Goal: Task Accomplishment & Management: Complete application form

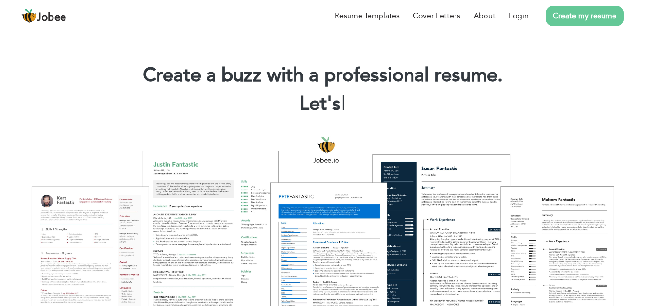
click at [580, 12] on link "Create my resume" at bounding box center [585, 16] width 78 height 21
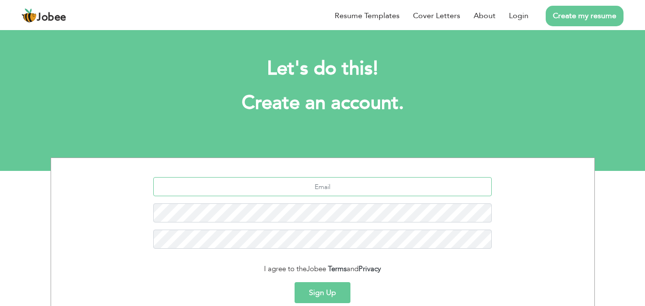
click at [325, 186] on input "text" at bounding box center [322, 186] width 339 height 19
type input "[EMAIL_ADDRESS][DOMAIN_NAME]"
click at [522, 12] on link "Login" at bounding box center [519, 15] width 20 height 11
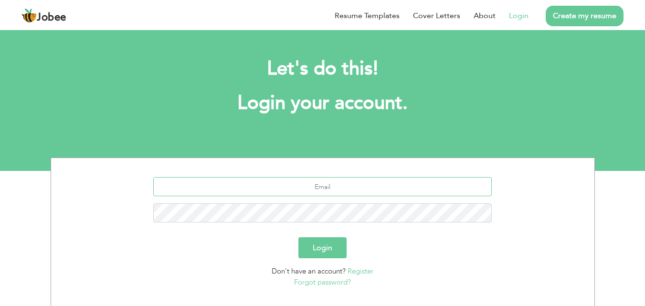
click at [321, 191] on input "text" at bounding box center [322, 186] width 339 height 19
type input "[EMAIL_ADDRESS][DOMAIN_NAME]"
click at [333, 243] on button "Login" at bounding box center [322, 247] width 48 height 21
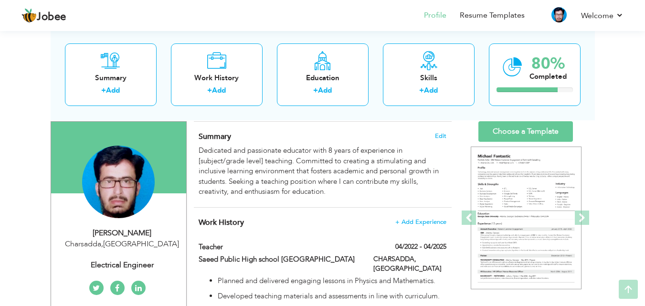
scroll to position [62, 0]
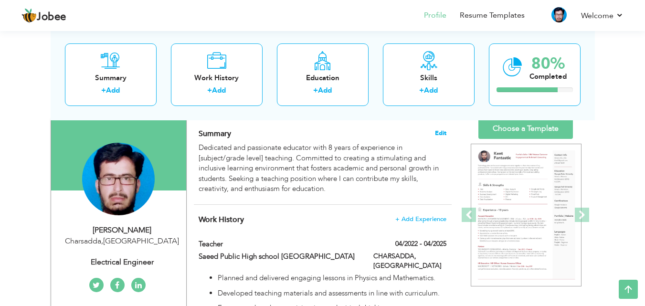
click at [439, 131] on span "Edit" at bounding box center [440, 133] width 11 height 7
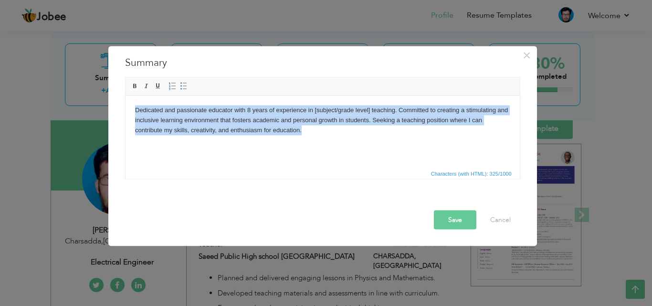
drag, startPoint x: 328, startPoint y: 137, endPoint x: 124, endPoint y: 103, distance: 206.1
click at [125, 103] on html "Dedicated and passionate educator with 8 years of experience in [subject/grade …" at bounding box center [322, 119] width 394 height 49
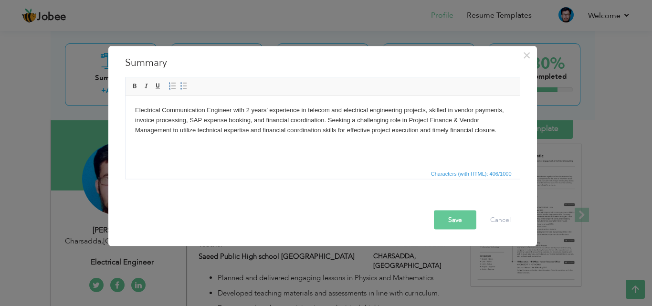
click at [448, 217] on button "Save" at bounding box center [455, 219] width 42 height 19
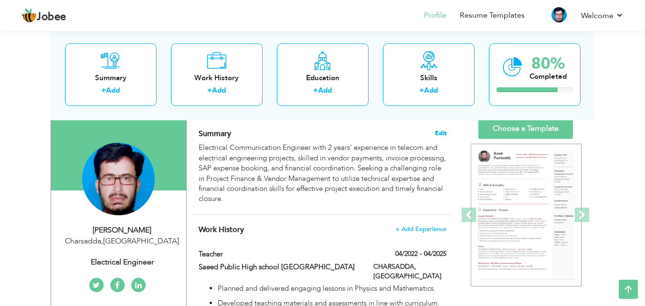
click at [444, 130] on span "Edit" at bounding box center [440, 133] width 11 height 7
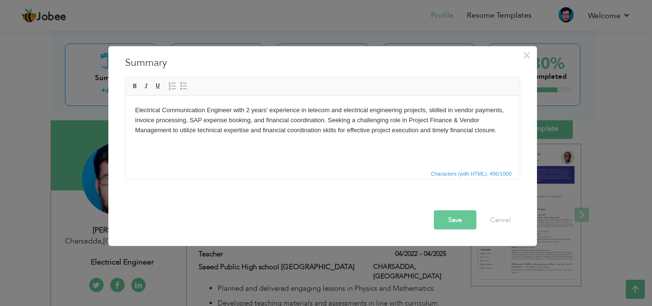
click at [343, 109] on body "Electrical Communication Engineer with 2 years’ experience in telecom and elect…" at bounding box center [322, 120] width 375 height 30
click at [457, 217] on button "Save" at bounding box center [455, 219] width 42 height 19
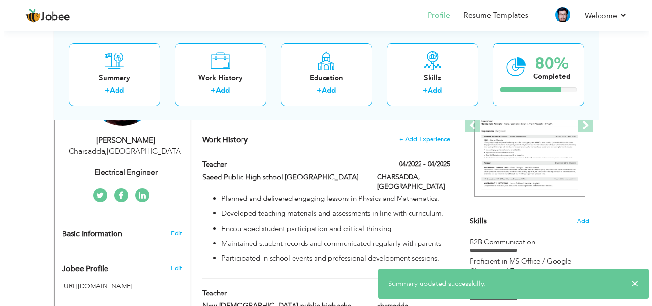
scroll to position [154, 0]
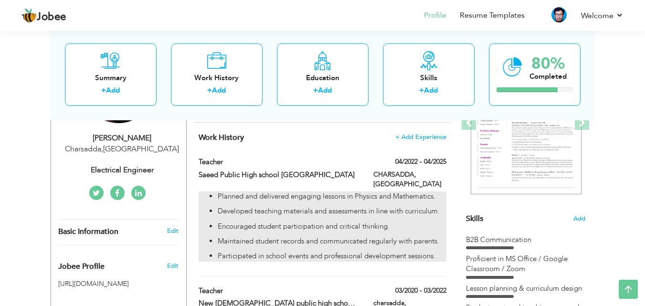
click at [315, 196] on ul "Planned and delivered engaging lessons in Physics and Mathematics. Developed te…" at bounding box center [322, 226] width 247 height 70
type input "Teacher"
type input "Saeed Public High school charsadda"
type input "04/2022"
type input "04/2025"
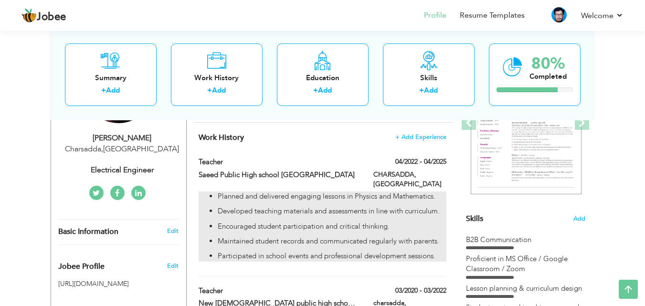
type input "[GEOGRAPHIC_DATA]"
type input "CHARSADDA"
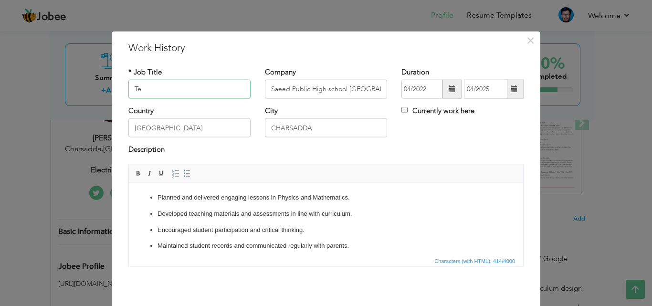
type input "T"
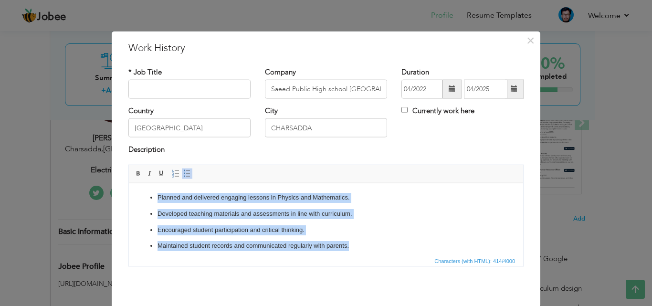
drag, startPoint x: 357, startPoint y: 241, endPoint x: 149, endPoint y: 200, distance: 211.2
click at [149, 200] on ul "Planned and delivered engaging lessons in Physics and Mathematics. Developed te…" at bounding box center [325, 229] width 375 height 74
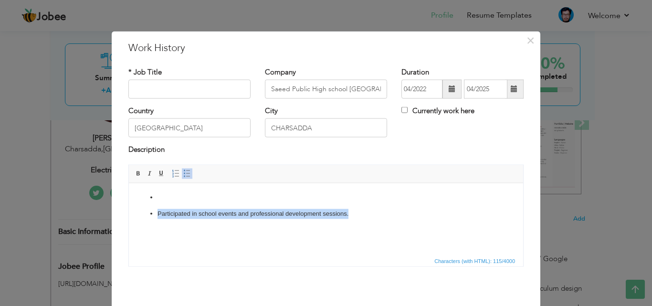
drag, startPoint x: 370, startPoint y: 213, endPoint x: 143, endPoint y: 204, distance: 226.5
click at [143, 204] on ul "Participated in school events and professional development sessions." at bounding box center [325, 205] width 375 height 26
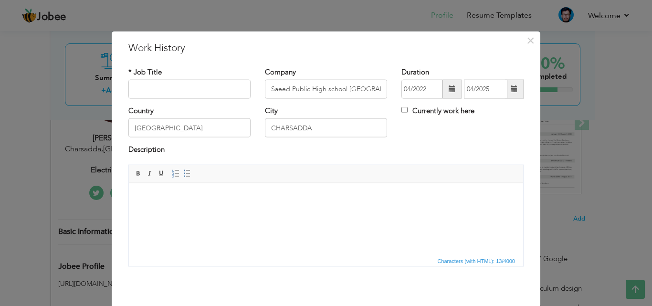
click at [190, 201] on p "​​​​​​" at bounding box center [325, 197] width 375 height 10
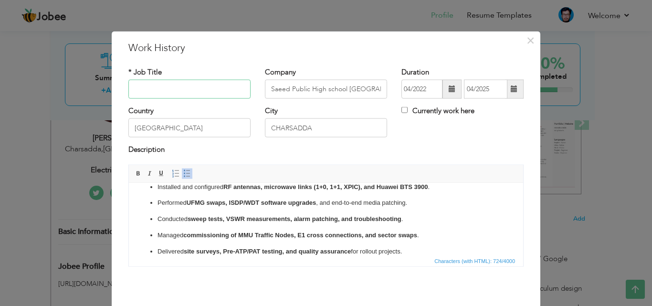
click at [180, 95] on input "text" at bounding box center [189, 89] width 122 height 19
type input "t"
type input "Team lead"
click at [381, 87] on input "Saeed Public High school charsadda" at bounding box center [326, 89] width 122 height 19
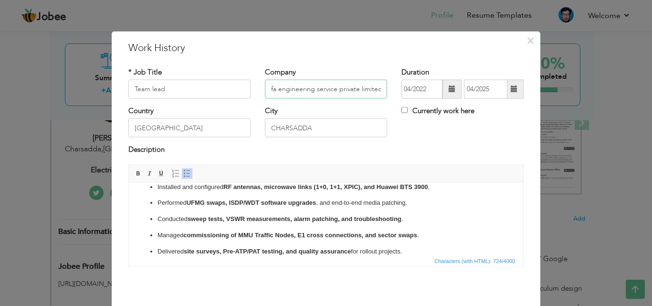
type input "Safa engineering service private limited"
click at [449, 91] on span at bounding box center [452, 88] width 7 height 7
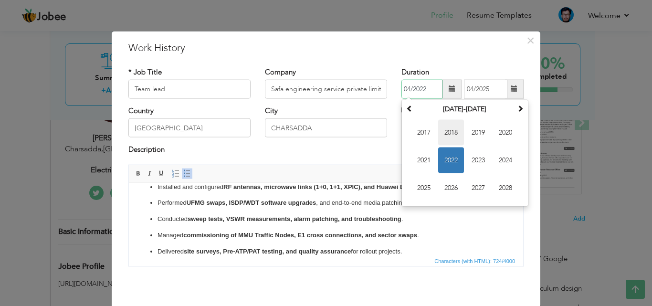
click at [454, 131] on span "2018" at bounding box center [451, 133] width 26 height 26
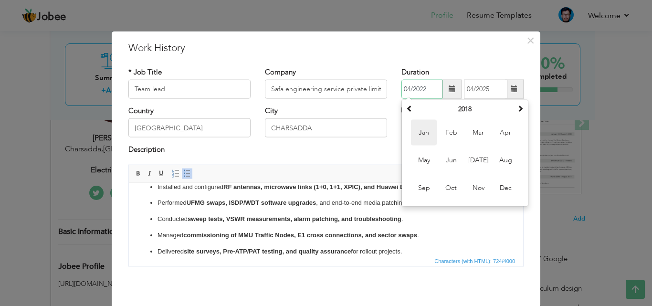
click at [429, 134] on span "Jan" at bounding box center [424, 133] width 26 height 26
type input "01/2018"
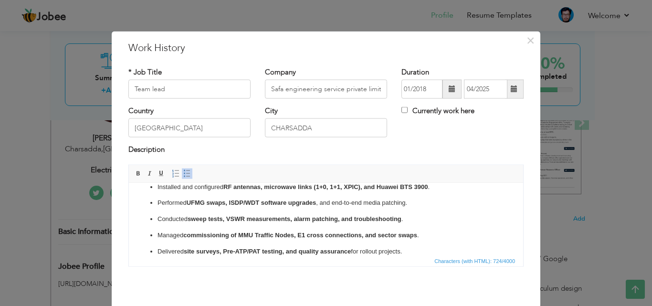
click at [515, 88] on span at bounding box center [514, 89] width 19 height 19
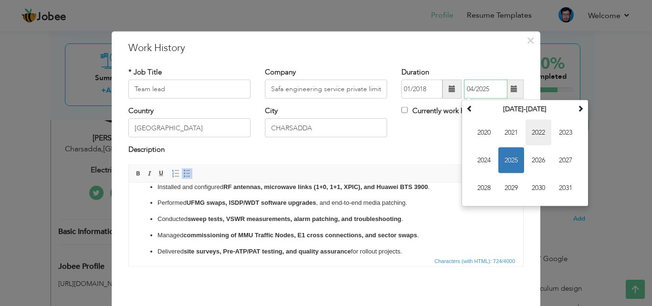
click at [531, 131] on span "2022" at bounding box center [539, 133] width 26 height 26
click at [466, 108] on span at bounding box center [469, 108] width 7 height 7
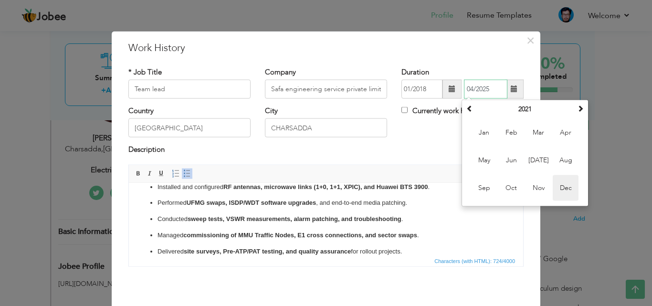
click at [559, 187] on span "Dec" at bounding box center [566, 188] width 26 height 26
type input "12/2021"
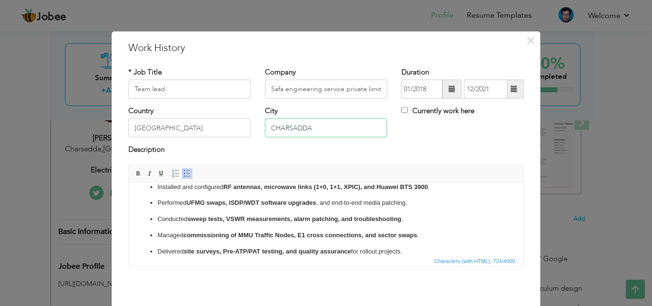
click at [326, 124] on input "CHARSADDA" at bounding box center [326, 127] width 122 height 19
type input "C"
type input "[GEOGRAPHIC_DATA]"
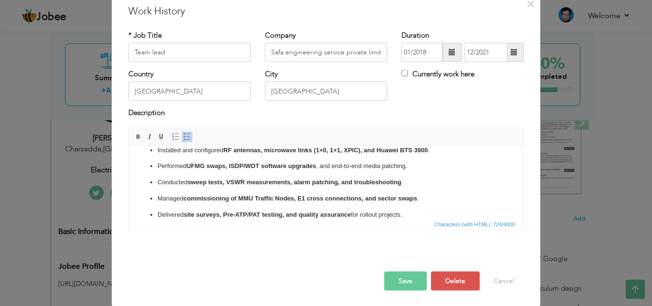
scroll to position [38, 0]
click at [391, 280] on button "Save" at bounding box center [405, 279] width 42 height 19
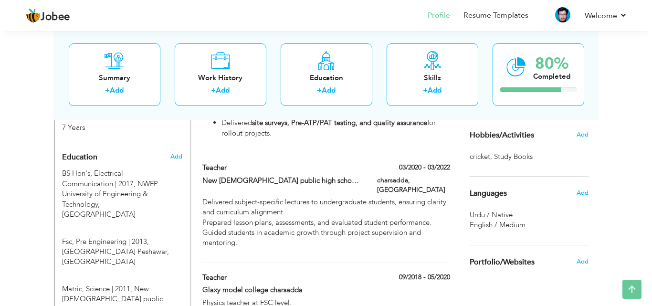
scroll to position [370, 0]
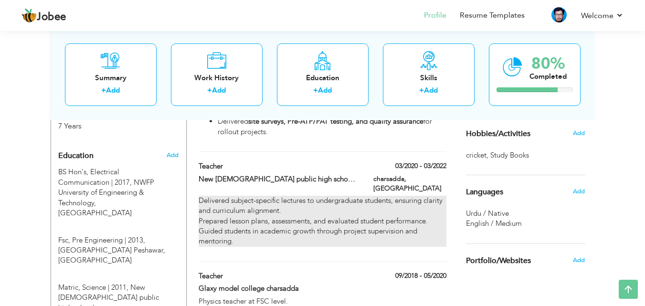
click at [321, 197] on p "​​​​​​Delivered subject-specific lectures to undergraduate students, ensuring c…" at bounding box center [322, 221] width 247 height 51
type input "Teacher"
type input "New muslim public high school and college charsadda"
type input "03/2020"
type input "03/2022"
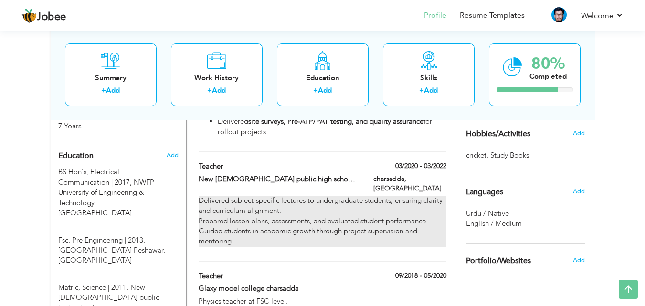
type input "charsadda"
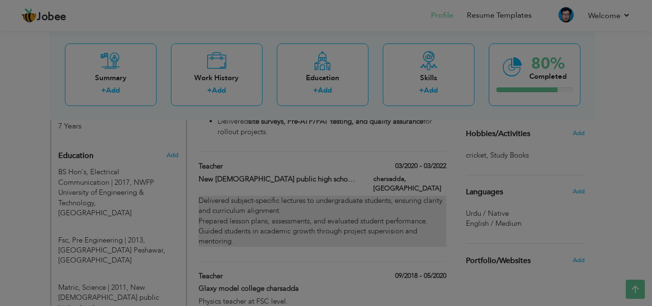
scroll to position [0, 0]
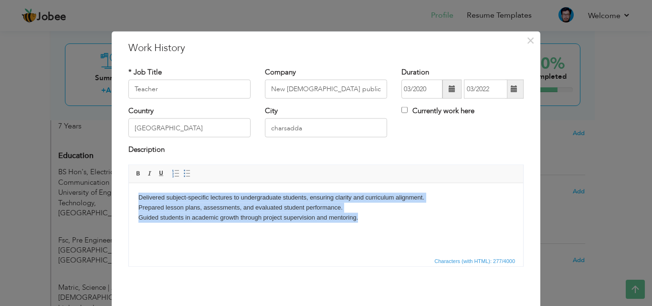
drag, startPoint x: 362, startPoint y: 223, endPoint x: 140, endPoint y: 185, distance: 225.3
click at [140, 185] on html "​​​​​​Delivered subject-specific lectures to undergraduate students, ensuring c…" at bounding box center [326, 207] width 394 height 49
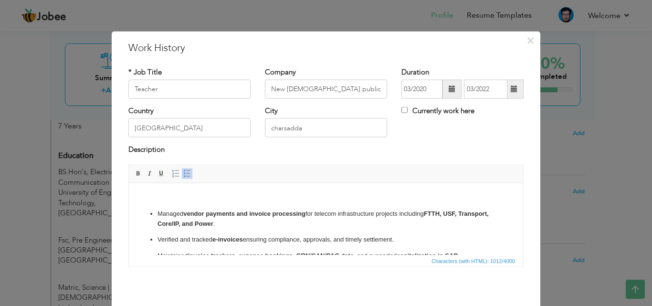
scroll to position [79, 0]
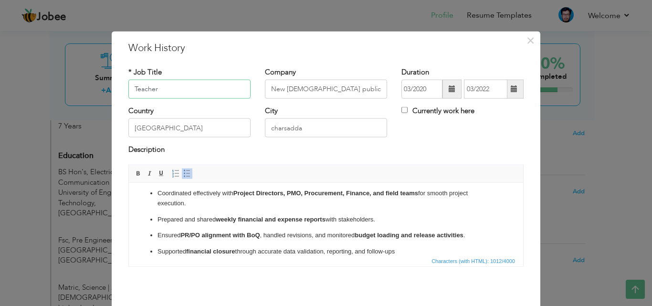
click at [183, 84] on input "Teacher" at bounding box center [189, 89] width 122 height 19
type input "T"
paste input "Project Engineer – Vendor & Financial Coordination"
type input "Project Engineer – Vendor & Financial Coordination"
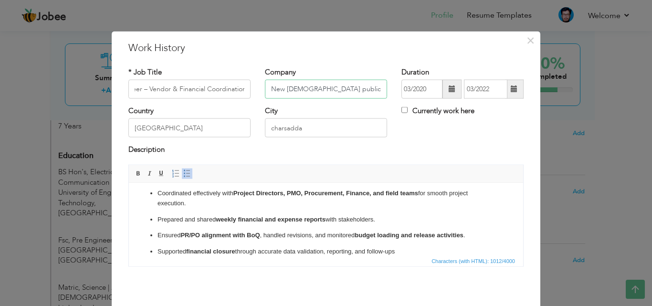
scroll to position [0, 0]
click at [371, 89] on input "New muslim public high school and college charsadda" at bounding box center [326, 89] width 122 height 19
click at [371, 89] on input "d college charsadda" at bounding box center [326, 89] width 122 height 19
type input "d"
type input "ZONG [PERSON_NAME]"
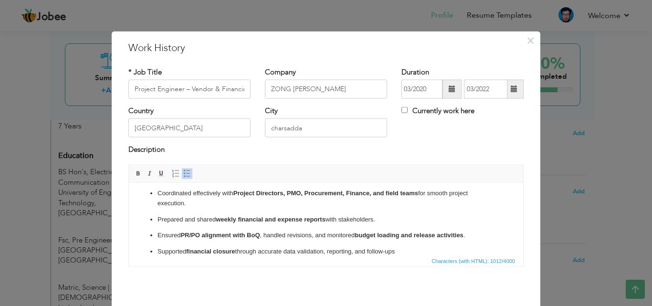
click at [449, 87] on span at bounding box center [452, 88] width 7 height 7
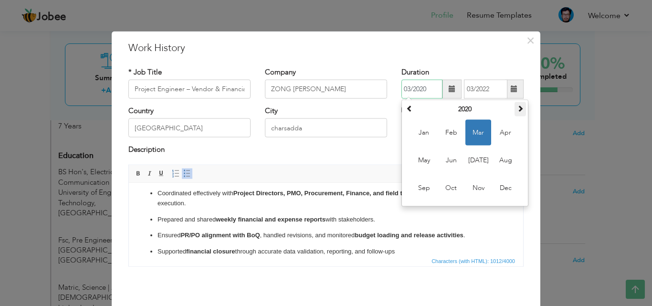
click at [519, 107] on span at bounding box center [520, 108] width 7 height 7
click at [422, 130] on span "Jan" at bounding box center [424, 133] width 26 height 26
type input "01/2022"
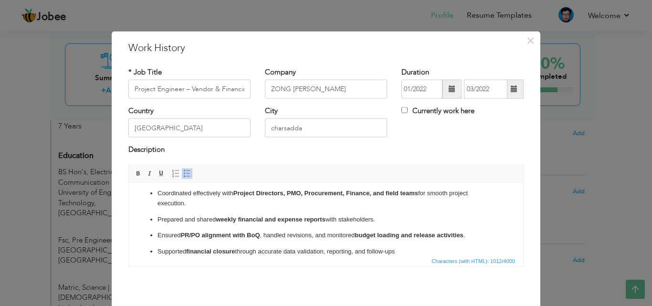
click at [513, 90] on span at bounding box center [514, 88] width 7 height 7
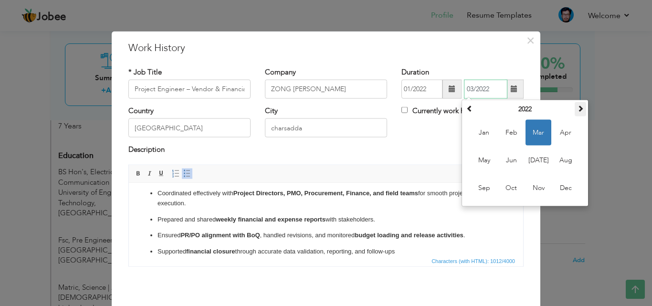
click at [577, 108] on span at bounding box center [580, 108] width 7 height 7
click at [540, 186] on span "Nov" at bounding box center [539, 188] width 26 height 26
type input "11/2023"
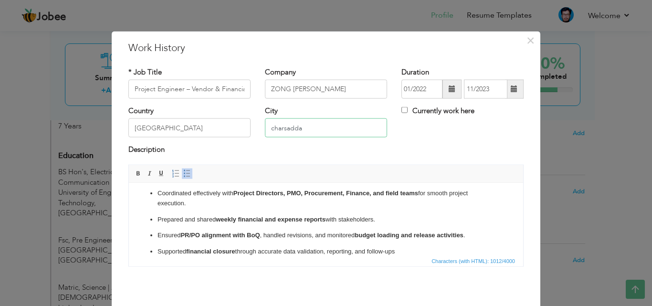
click at [327, 130] on input "charsadda" at bounding box center [326, 127] width 122 height 19
type input "c"
click at [327, 130] on input "text" at bounding box center [326, 127] width 122 height 19
type input "[GEOGRAPHIC_DATA]"
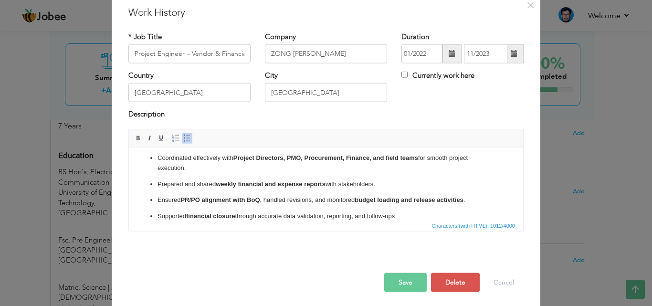
scroll to position [38, 0]
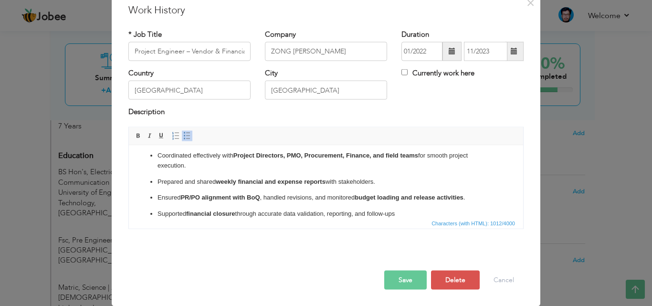
click at [399, 279] on button "Save" at bounding box center [405, 279] width 42 height 19
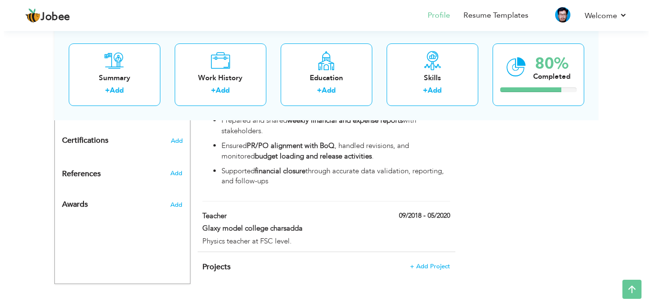
scroll to position [590, 0]
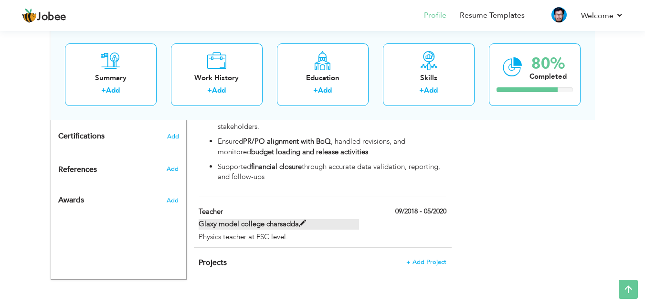
click at [263, 219] on label "Glaxy model college charsadda" at bounding box center [279, 224] width 160 height 10
type input "Teacher"
type input "Glaxy model college charsadda"
type input "09/2018"
type input "05/2020"
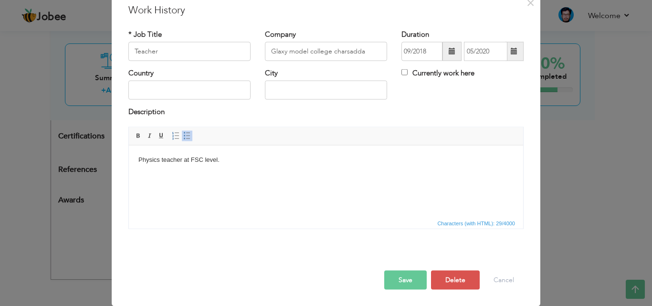
scroll to position [0, 0]
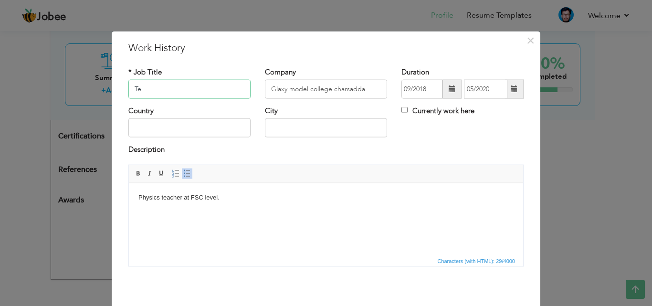
type input "T"
click at [235, 206] on html "Physics teacher at FSC level." at bounding box center [326, 197] width 394 height 29
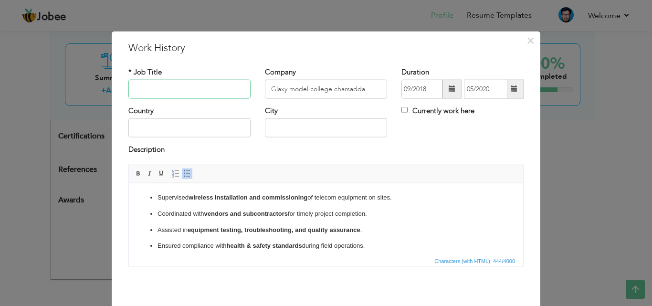
click at [189, 85] on input "text" at bounding box center [189, 89] width 122 height 19
paste input "Site Engineer"
type input "Site Engineer"
click at [365, 87] on input "Glaxy model college charsadda" at bounding box center [326, 89] width 122 height 19
type input "G"
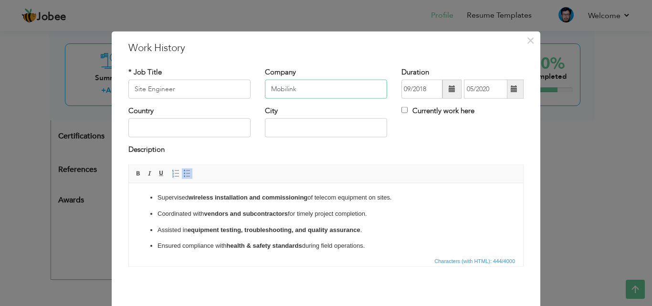
type input "Mobilink"
click at [449, 88] on span at bounding box center [452, 88] width 7 height 7
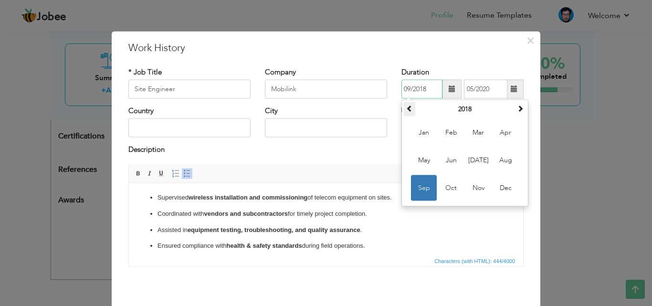
click at [408, 106] on span at bounding box center [409, 108] width 7 height 7
click at [517, 109] on span at bounding box center [520, 108] width 7 height 7
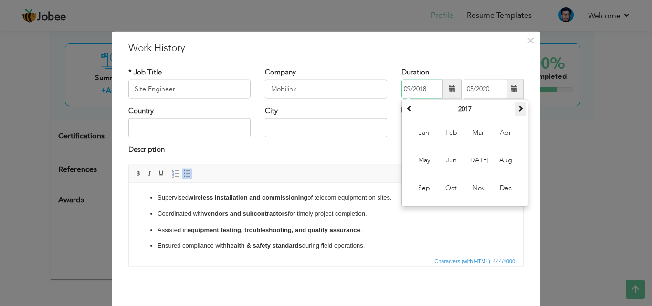
click at [517, 109] on span at bounding box center [520, 108] width 7 height 7
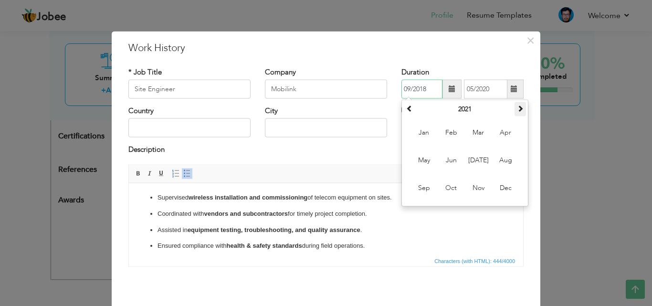
click at [517, 109] on span at bounding box center [520, 108] width 7 height 7
click at [444, 134] on span "Feb" at bounding box center [451, 133] width 26 height 26
type input "02/2024"
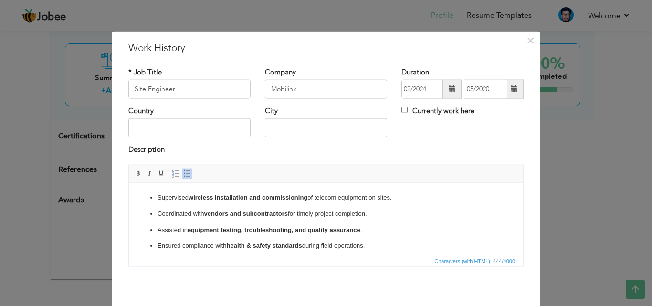
click at [511, 90] on span at bounding box center [514, 88] width 7 height 7
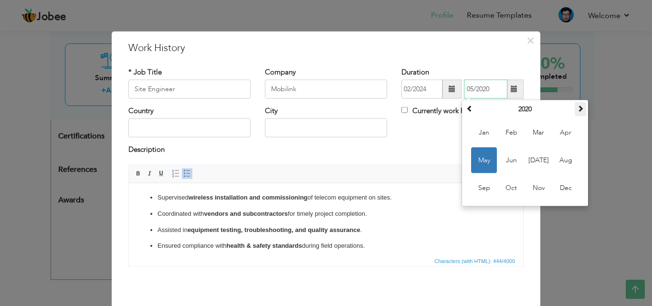
click at [578, 105] on span at bounding box center [580, 108] width 7 height 7
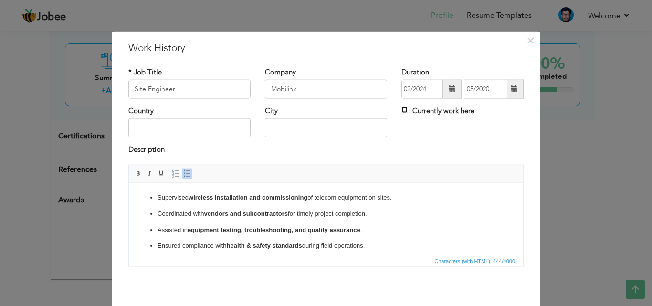
click at [402, 110] on input "Currently work here" at bounding box center [405, 110] width 6 height 6
checkbox input "true"
click at [182, 127] on input "text" at bounding box center [189, 127] width 122 height 19
type input "[GEOGRAPHIC_DATA]"
click at [318, 127] on input "CHARSADDA" at bounding box center [326, 127] width 122 height 19
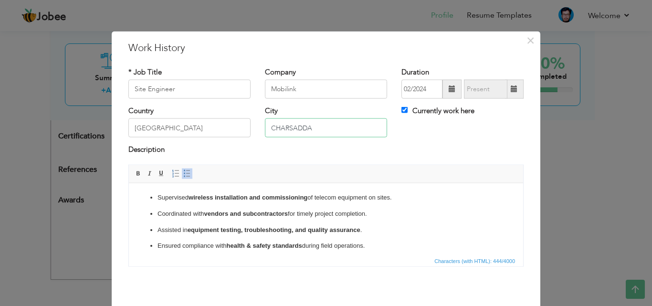
type input "[GEOGRAPHIC_DATA]"
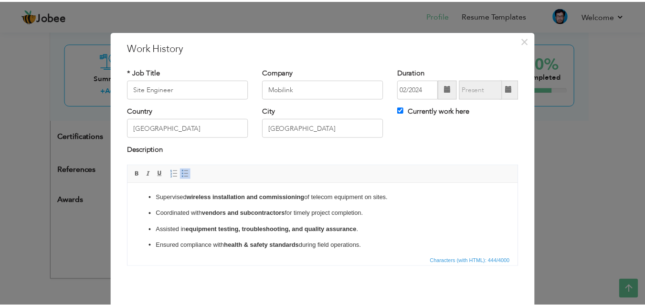
scroll to position [38, 0]
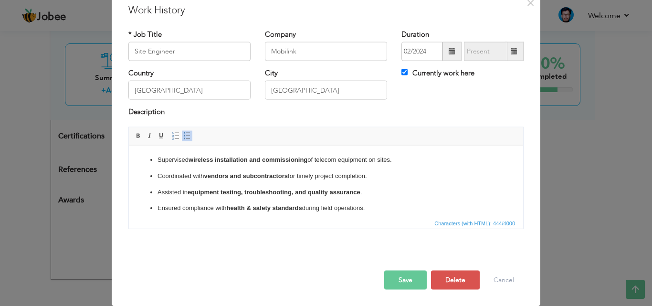
click at [393, 275] on button "Save" at bounding box center [405, 279] width 42 height 19
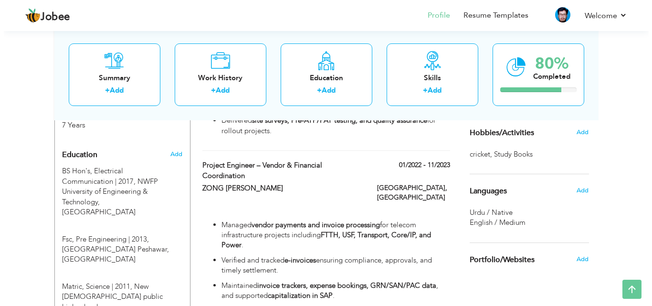
scroll to position [369, 0]
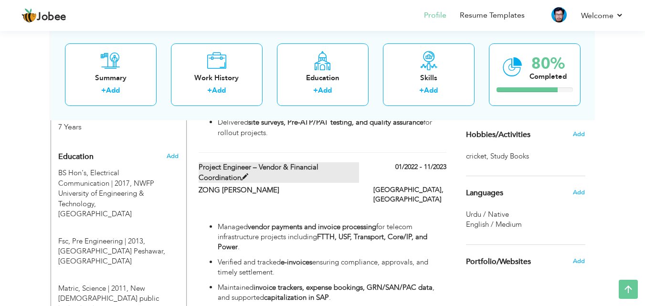
click at [356, 167] on label "Project Engineer – Vendor & Financial Coordination" at bounding box center [279, 172] width 160 height 21
type input "Project Engineer – Vendor & Financial Coordination"
type input "ZONG [PERSON_NAME]"
type input "01/2022"
type input "11/2023"
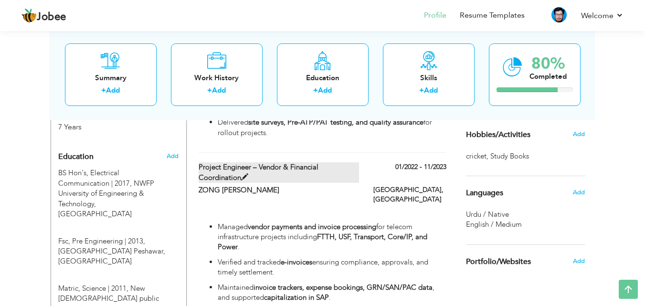
checkbox input "false"
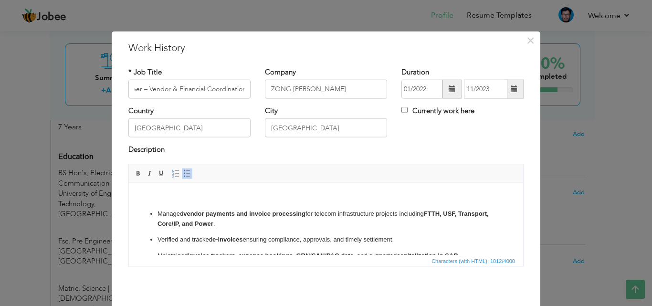
scroll to position [0, 0]
click at [511, 88] on span at bounding box center [514, 88] width 7 height 7
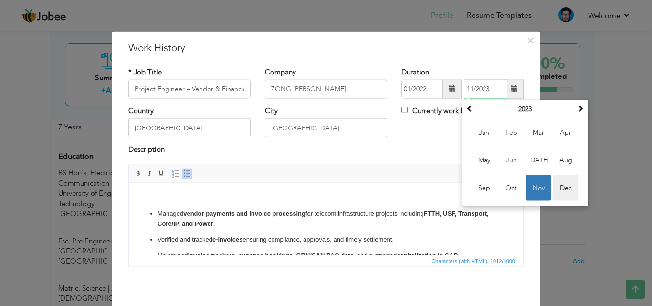
click at [564, 186] on span "Dec" at bounding box center [566, 188] width 26 height 26
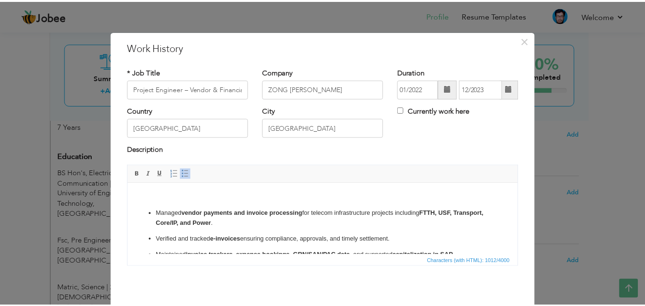
scroll to position [38, 0]
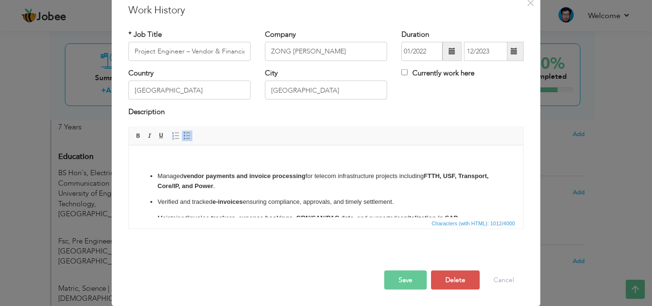
click at [511, 49] on span at bounding box center [514, 51] width 7 height 7
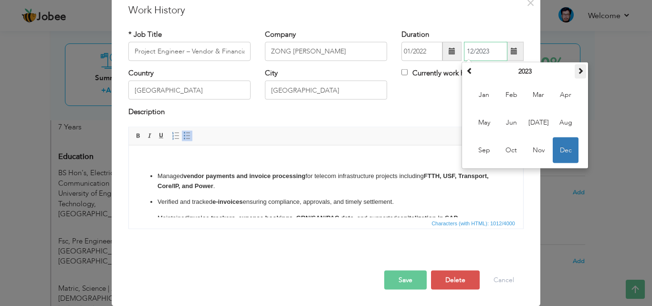
click at [578, 70] on span at bounding box center [580, 70] width 7 height 7
click at [532, 149] on span "Nov" at bounding box center [539, 151] width 26 height 26
type input "11/2024"
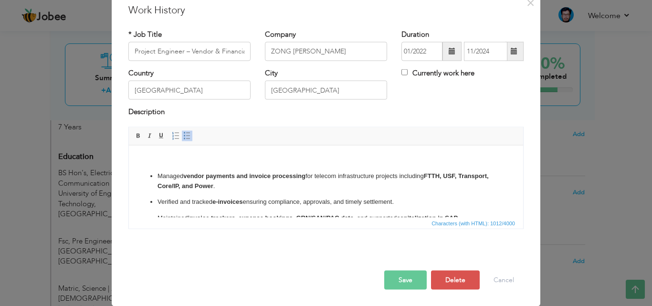
click at [403, 277] on button "Save" at bounding box center [405, 279] width 42 height 19
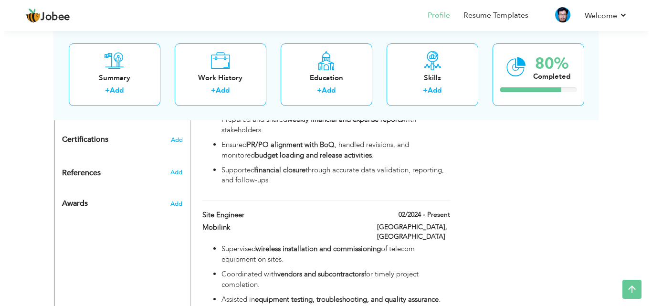
scroll to position [585, 0]
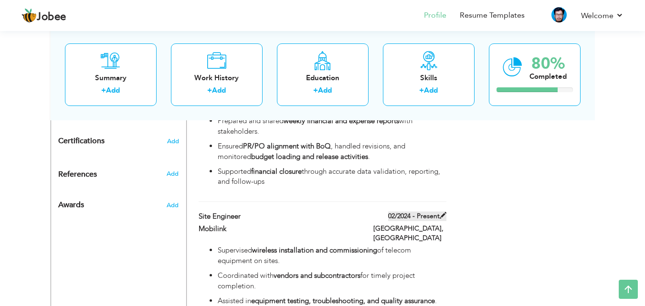
click at [443, 212] on span at bounding box center [443, 215] width 7 height 7
type input "Site Engineer"
type input "Mobilink"
type input "02/2024"
checkbox input "true"
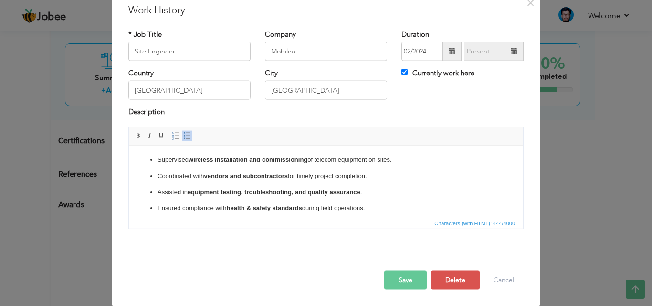
scroll to position [0, 0]
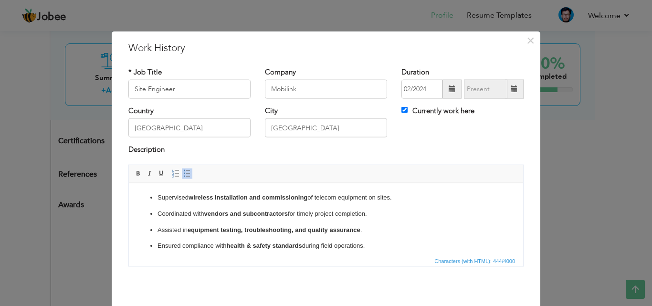
click at [444, 92] on span at bounding box center [452, 89] width 19 height 19
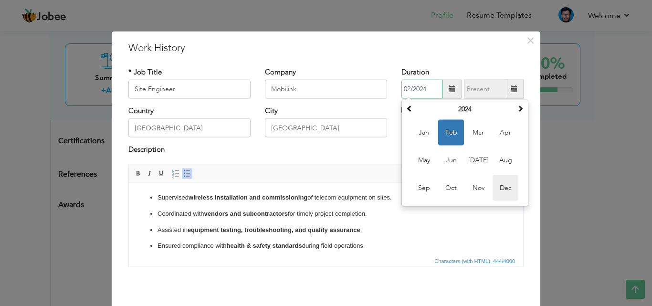
click at [507, 181] on span "Dec" at bounding box center [506, 188] width 26 height 26
type input "12/2024"
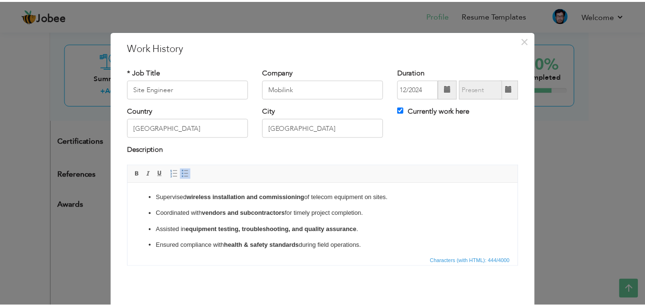
scroll to position [38, 0]
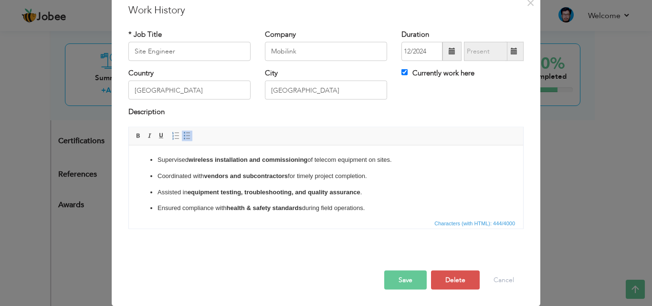
click at [388, 278] on button "Save" at bounding box center [405, 279] width 42 height 19
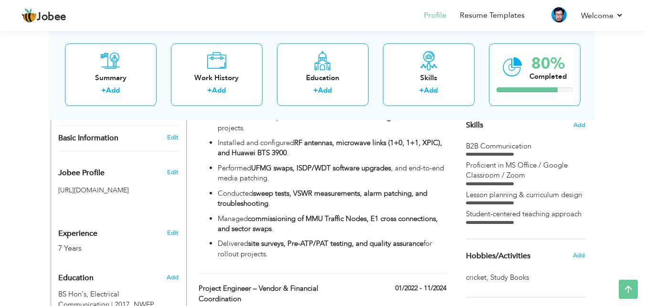
scroll to position [246, 0]
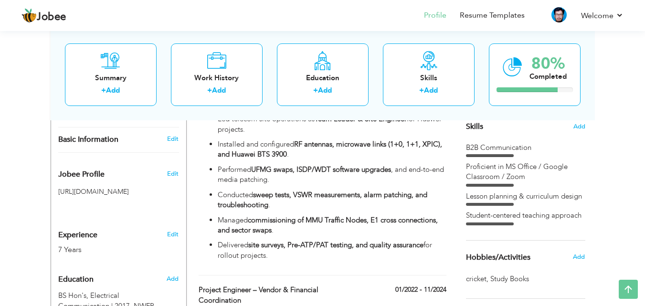
click at [503, 159] on div "B2B Communication Proficient in MS Office / Google Classroom / Zoom Lesson plan…" at bounding box center [525, 184] width 119 height 83
click at [580, 126] on span "Add" at bounding box center [579, 126] width 12 height 9
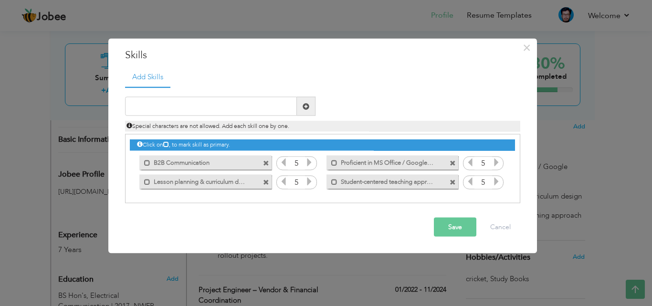
click at [267, 182] on span at bounding box center [266, 182] width 6 height 6
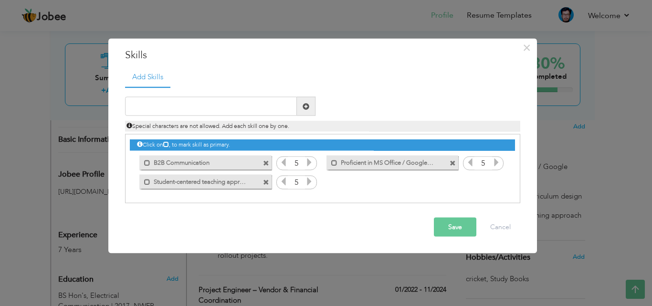
click at [265, 181] on span at bounding box center [266, 182] width 6 height 6
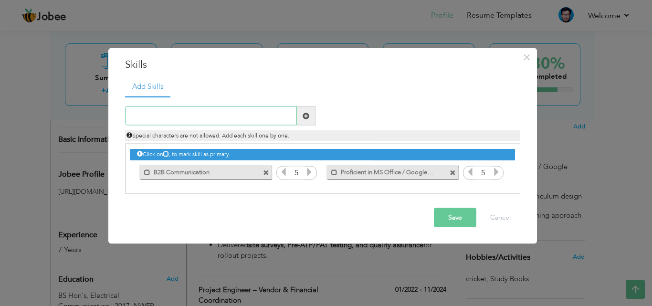
click at [224, 122] on input "text" at bounding box center [211, 115] width 172 height 19
paste input "Vendor Management & Invoice Processing"
type input "Vendor Management & Invoice Processing"
click at [306, 115] on span at bounding box center [306, 115] width 7 height 7
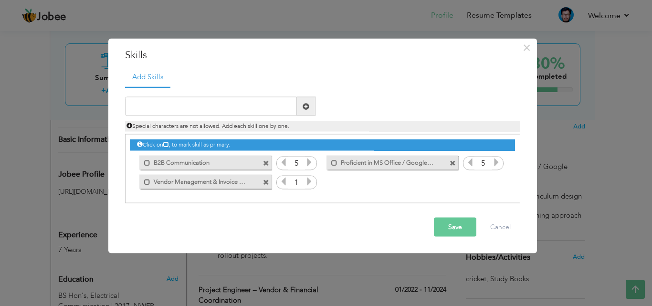
click at [310, 179] on icon at bounding box center [309, 181] width 9 height 9
click at [254, 110] on input "text" at bounding box center [211, 106] width 172 height 19
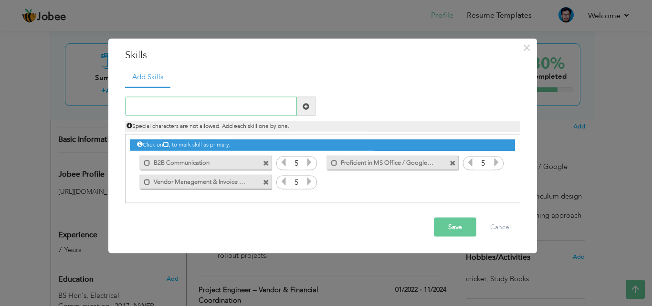
paste input "PR/PO & BoQ Alignment"
type input "PR/PO & BoQ Alignment"
click at [311, 108] on span at bounding box center [306, 106] width 19 height 19
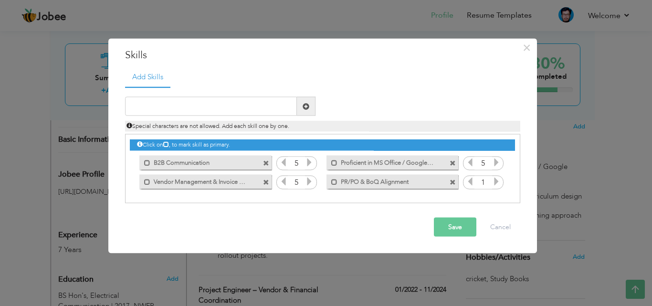
click at [266, 166] on span at bounding box center [266, 163] width 6 height 6
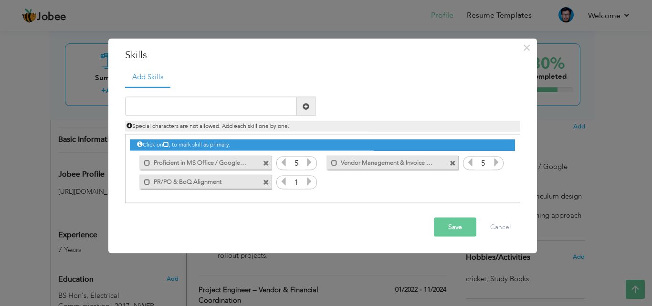
click at [311, 179] on icon at bounding box center [309, 181] width 9 height 9
click at [236, 109] on input "text" at bounding box center [211, 106] width 172 height 19
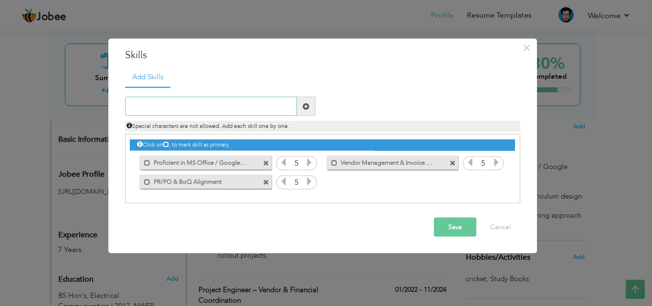
paste input "Financial Closure & Data Validation"
type input "Financial Closure & Data Validation"
click at [308, 104] on span at bounding box center [306, 106] width 7 height 7
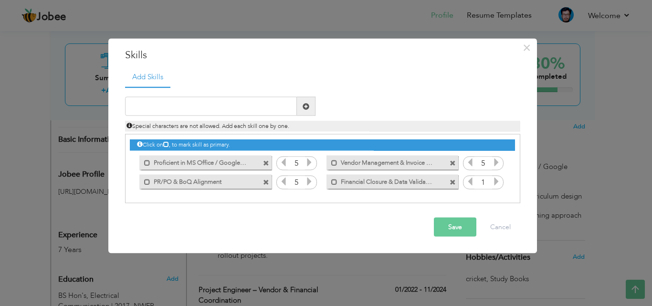
click at [497, 181] on icon at bounding box center [496, 181] width 9 height 9
click at [455, 230] on button "Save" at bounding box center [455, 227] width 42 height 19
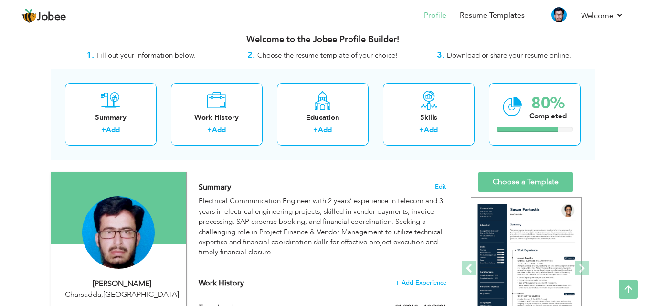
scroll to position [0, 0]
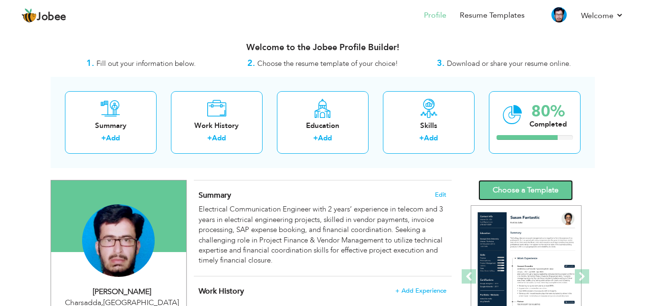
click at [519, 188] on link "Choose a Template" at bounding box center [525, 190] width 95 height 21
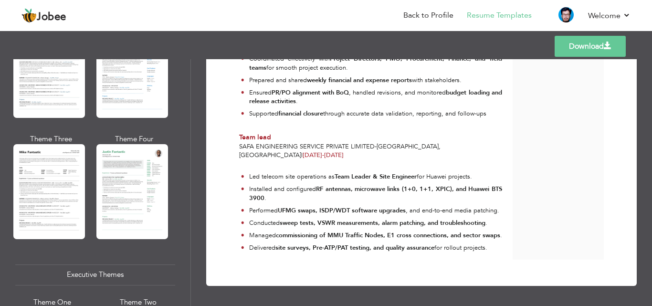
scroll to position [531, 0]
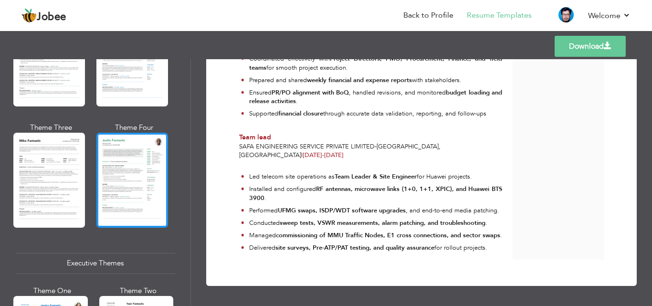
click at [138, 140] on div at bounding box center [132, 180] width 72 height 95
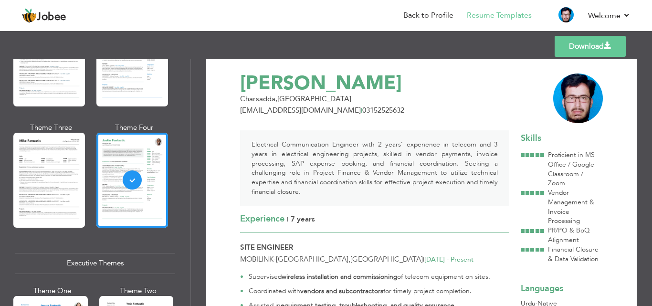
scroll to position [0, 0]
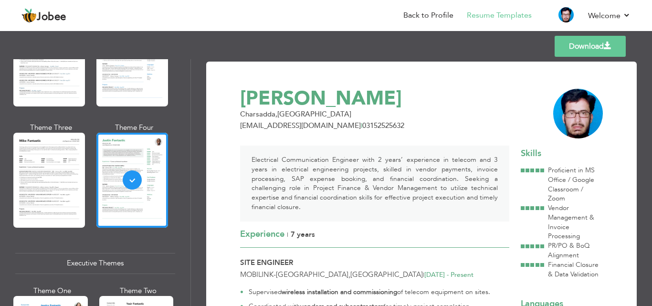
click at [594, 50] on link "Download" at bounding box center [590, 46] width 71 height 21
